Goal: Task Accomplishment & Management: Manage account settings

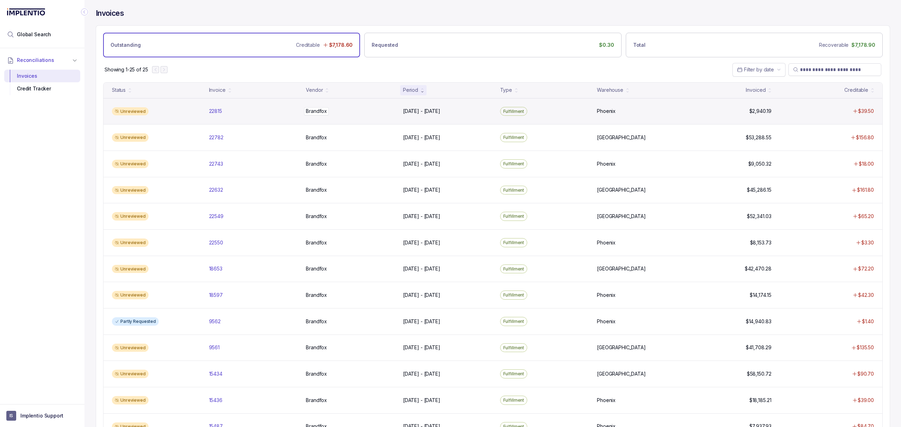
click at [321, 115] on p "Brandfox" at bounding box center [316, 111] width 25 height 8
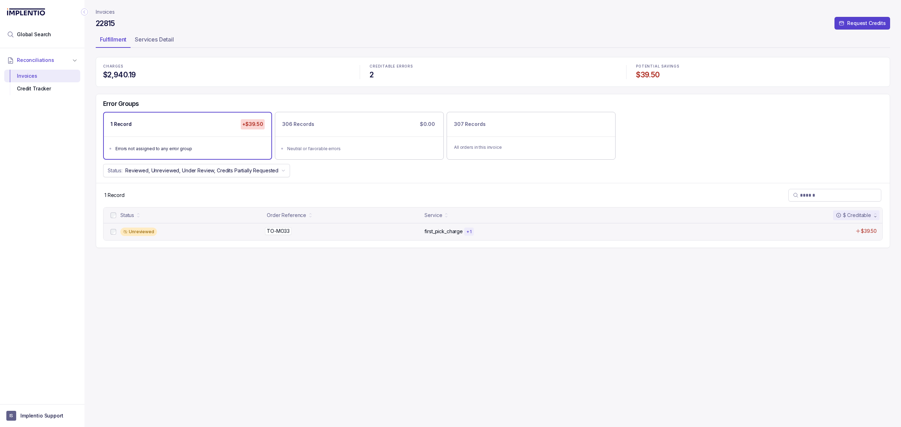
click at [277, 231] on p "TO-MO33" at bounding box center [278, 231] width 26 height 8
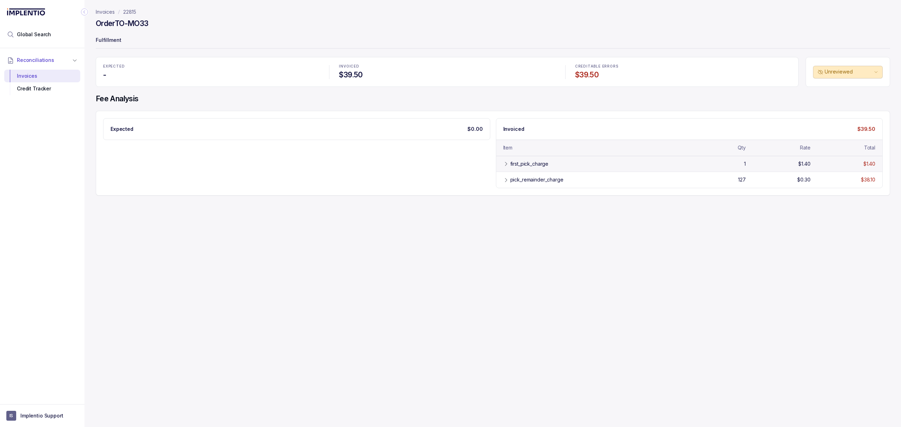
click at [549, 167] on div "first_pick_charge" at bounding box center [595, 163] width 171 height 7
click at [536, 196] on div "pick_remainder_charge" at bounding box center [536, 196] width 53 height 7
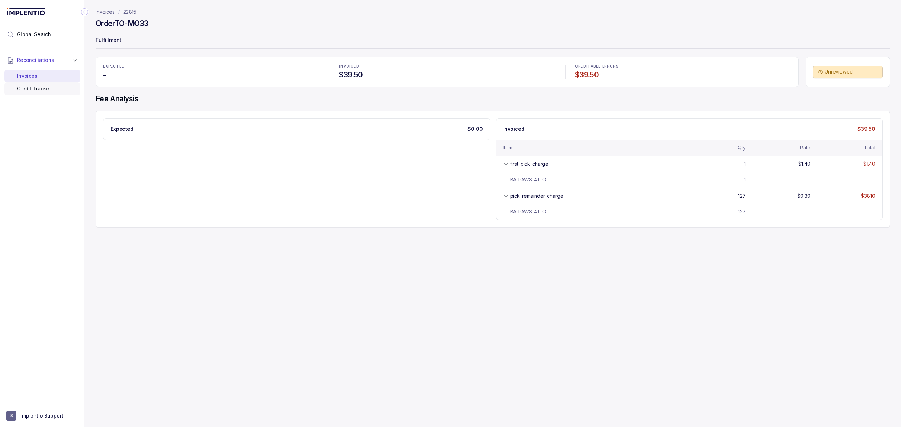
click at [36, 89] on div "Credit Tracker" at bounding box center [42, 88] width 65 height 13
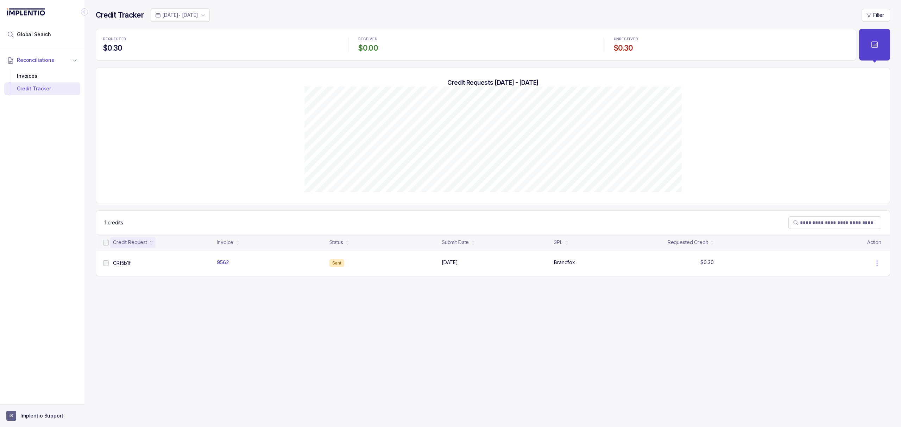
click at [41, 417] on p "Implentio Support" at bounding box center [41, 415] width 43 height 7
click at [43, 398] on p "Logout" at bounding box center [46, 400] width 58 height 7
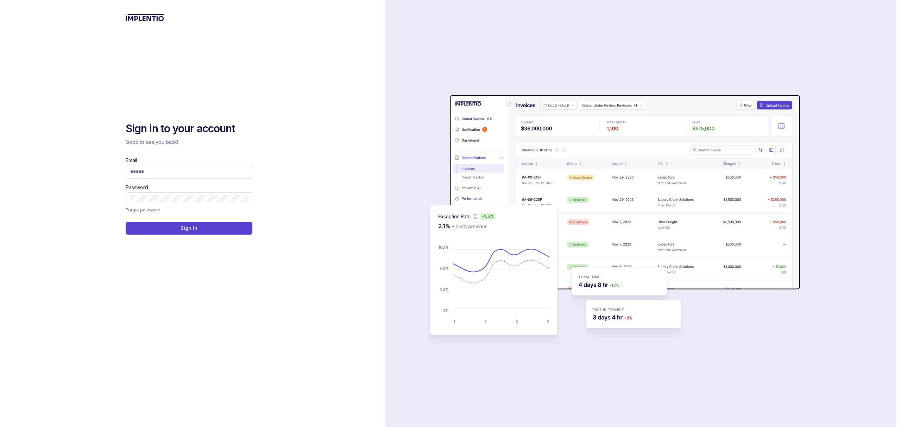
click at [175, 172] on input "Email" at bounding box center [189, 171] width 118 height 7
